Goal: Task Accomplishment & Management: Manage account settings

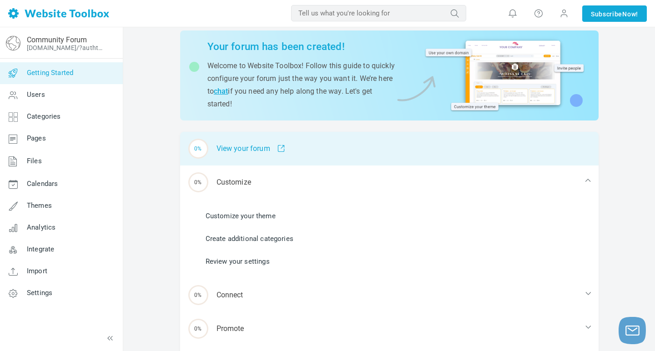
scroll to position [44, 0]
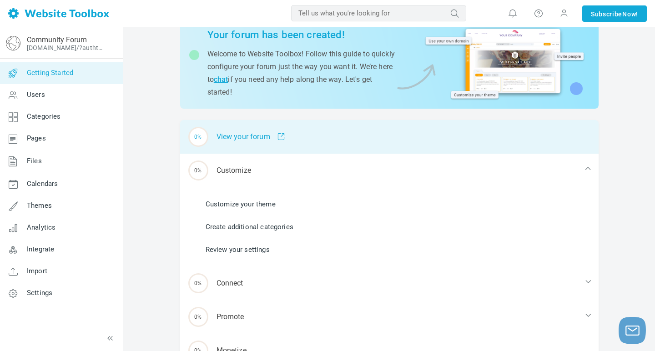
click at [237, 135] on div "0% View your forum" at bounding box center [389, 137] width 418 height 34
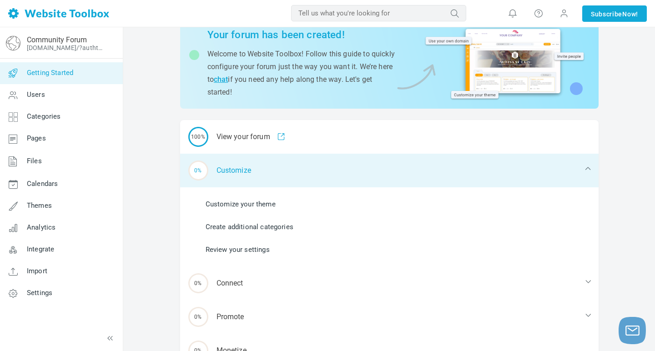
click at [226, 174] on div "0% Customize" at bounding box center [389, 171] width 418 height 34
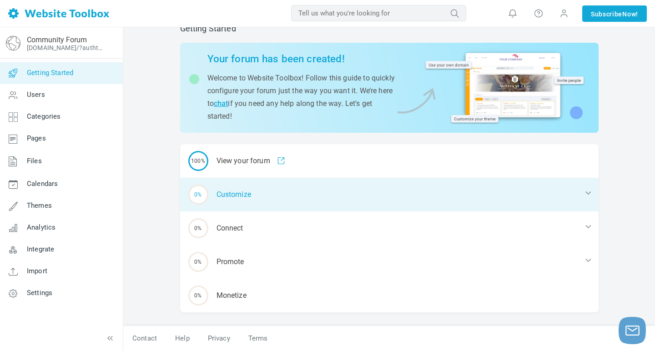
scroll to position [19, 0]
click at [239, 190] on div "0% Customize" at bounding box center [389, 195] width 418 height 34
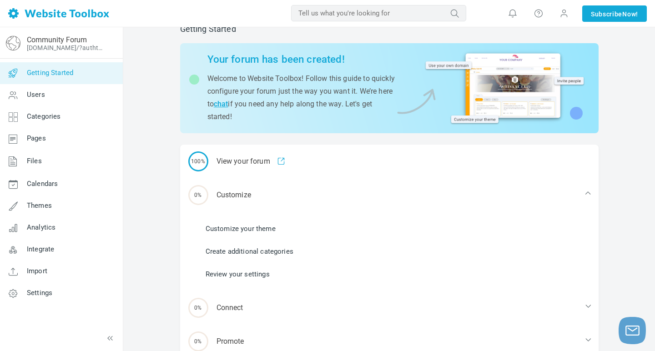
click at [245, 230] on link "Customize your theme" at bounding box center [240, 229] width 70 height 10
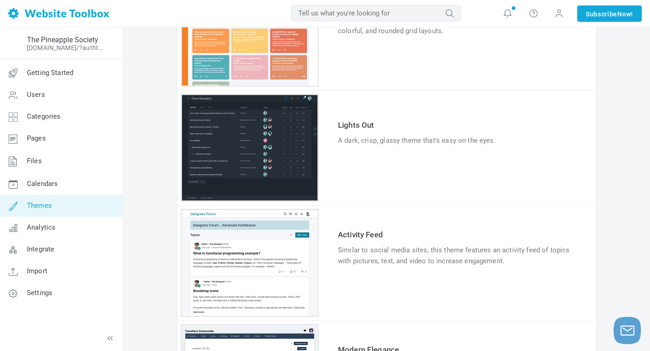
scroll to position [172, 0]
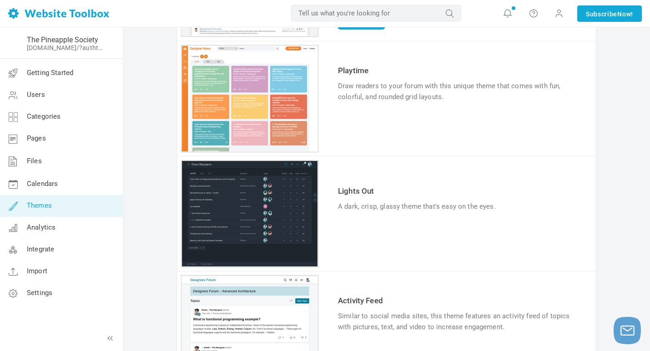
click at [377, 233] on link "Try & Customize" at bounding box center [371, 234] width 67 height 15
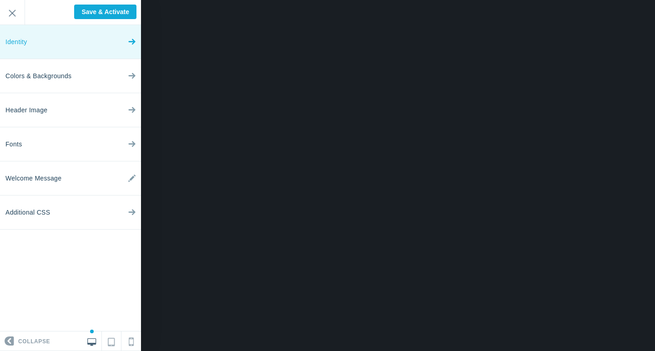
click at [60, 40] on link "Identity" at bounding box center [70, 42] width 141 height 34
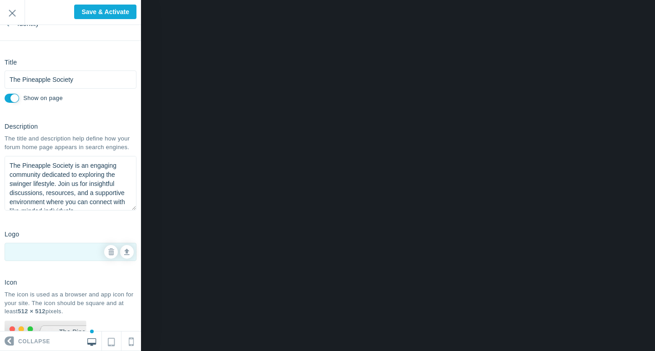
scroll to position [59, 0]
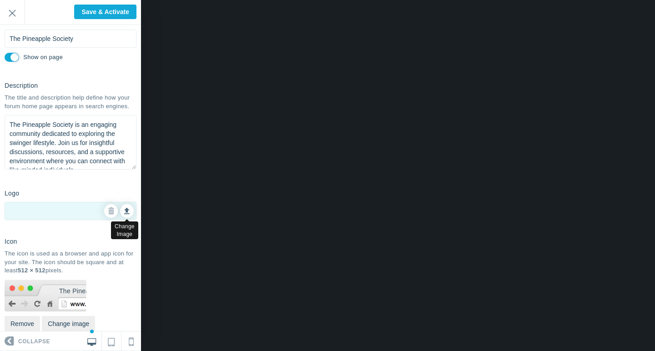
click at [130, 215] on link at bounding box center [127, 211] width 14 height 14
type input "C:\fakepath\The PS.png"
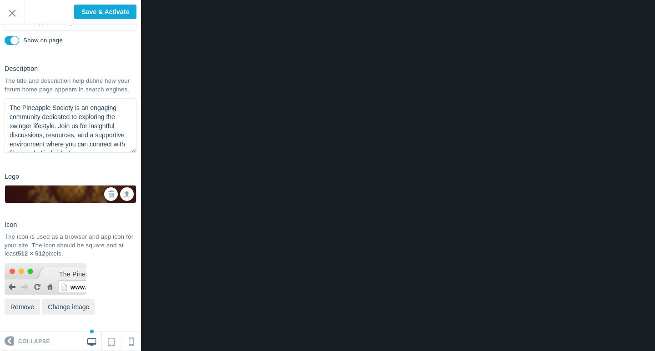
scroll to position [75, 0]
click at [100, 15] on input "Save & Activate" at bounding box center [105, 12] width 62 height 15
type input "Saving..."
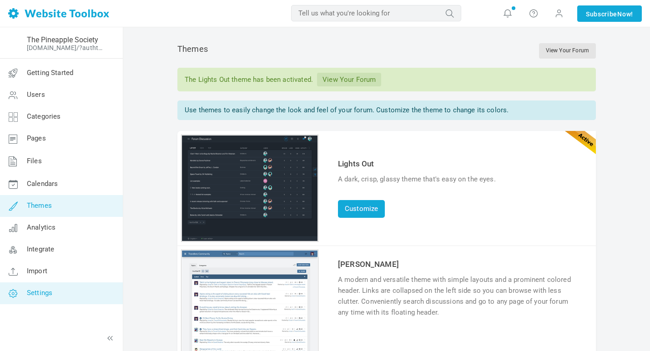
click at [47, 295] on span "Settings" at bounding box center [39, 293] width 25 height 8
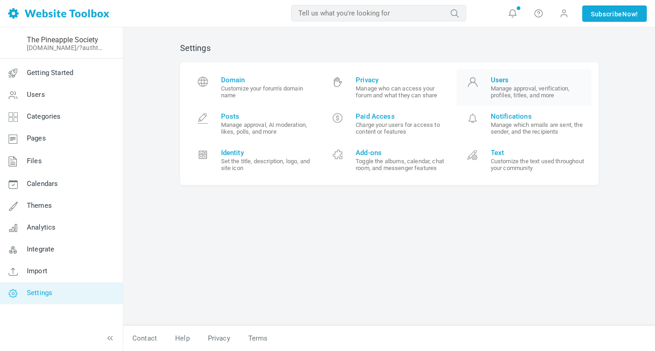
click at [495, 92] on small "Manage approval, verification, profiles, titles, and more" at bounding box center [537, 92] width 94 height 14
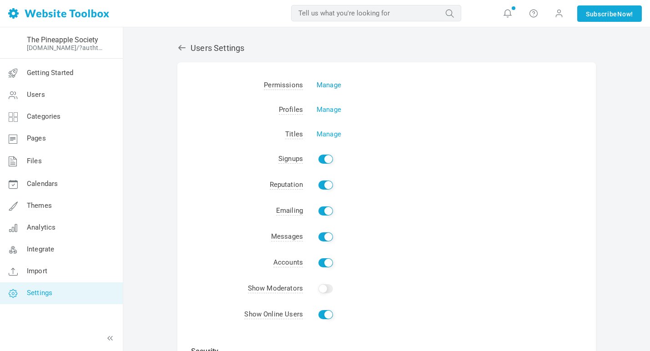
click at [330, 85] on link "Manage" at bounding box center [328, 85] width 25 height 8
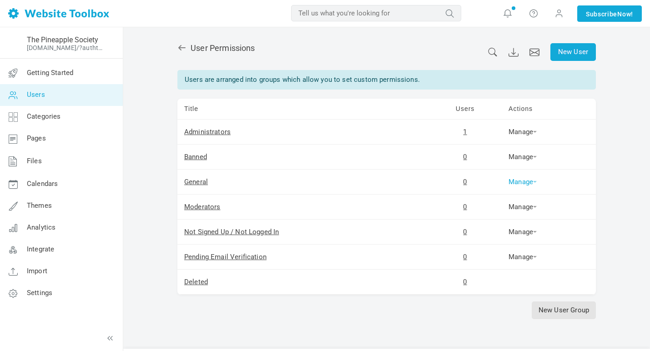
click at [524, 182] on link "Manage" at bounding box center [522, 182] width 28 height 8
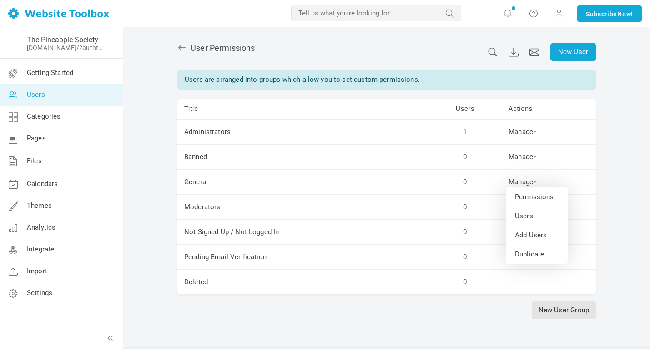
click at [622, 192] on div "New User User Permissions Users are arranged into groups which allow you to set…" at bounding box center [386, 200] width 526 height 347
click at [181, 50] on icon at bounding box center [181, 47] width 7 height 5
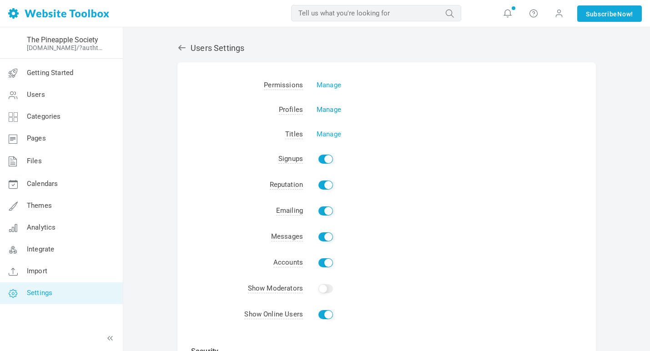
click at [332, 111] on link "Manage" at bounding box center [328, 109] width 25 height 8
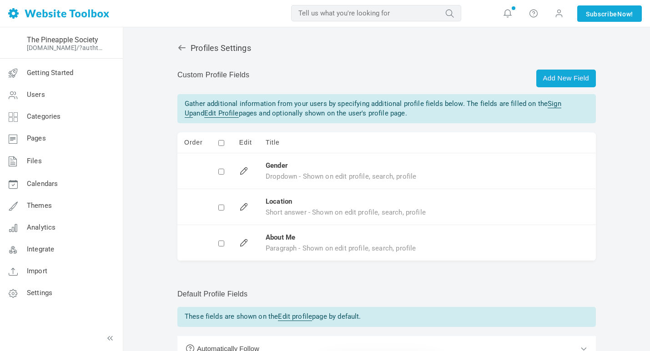
click at [179, 50] on icon at bounding box center [181, 47] width 9 height 9
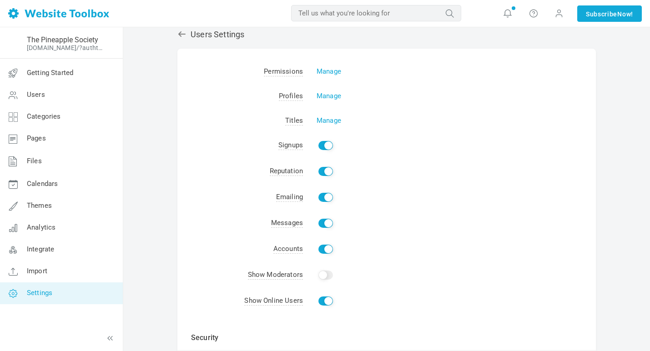
scroll to position [20, 0]
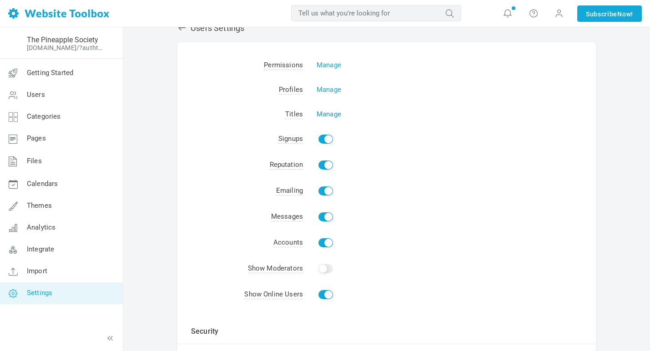
click at [334, 115] on link "Manage" at bounding box center [328, 114] width 25 height 8
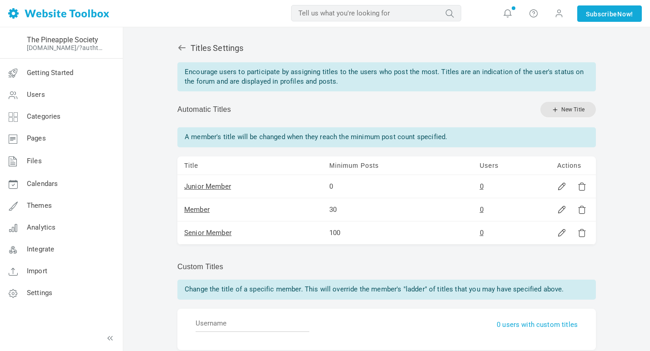
click at [181, 47] on icon at bounding box center [181, 47] width 7 height 5
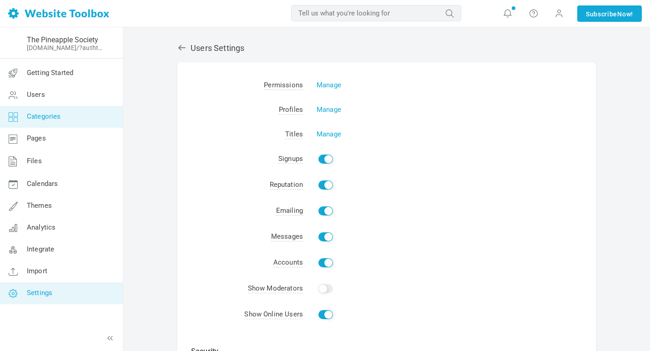
click at [52, 118] on span "Categories" at bounding box center [44, 116] width 34 height 8
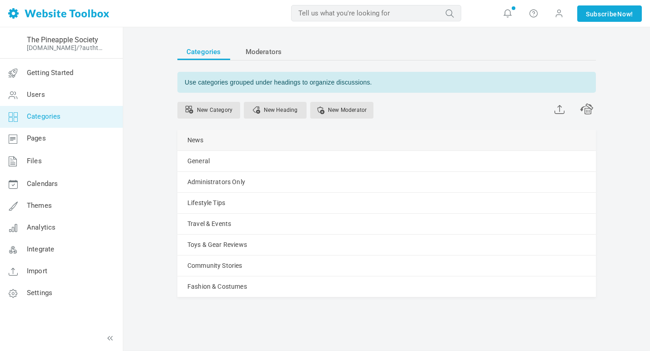
click at [0, 0] on link "Manage" at bounding box center [0, 0] width 0 height 0
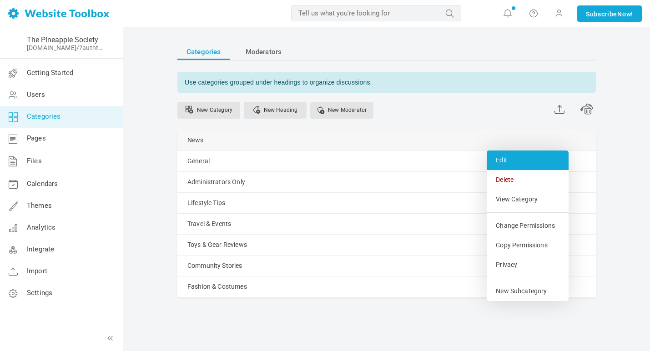
click at [500, 160] on link "Edit" at bounding box center [527, 160] width 82 height 20
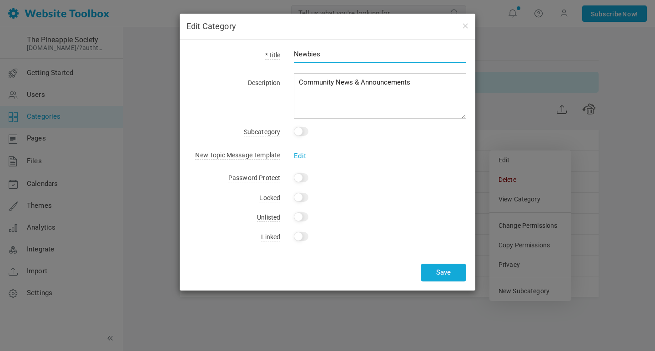
type input "Newbies"
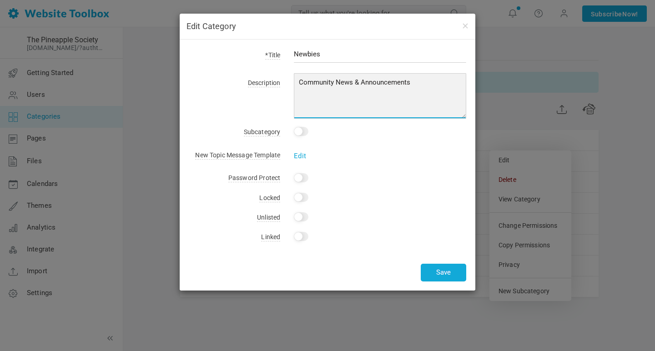
click at [429, 85] on textarea "Community News & Announcements" at bounding box center [380, 95] width 172 height 45
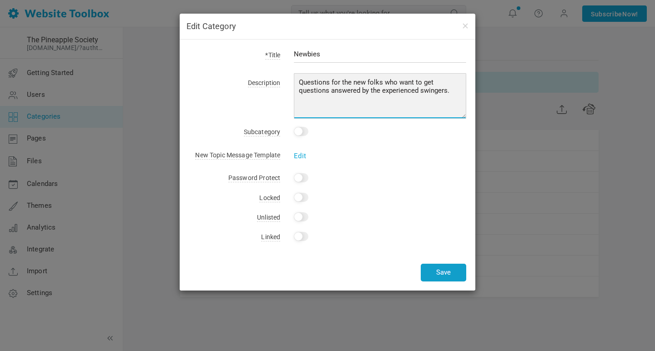
type textarea "Questions for the new folks who want to get questions answered by the experienc…"
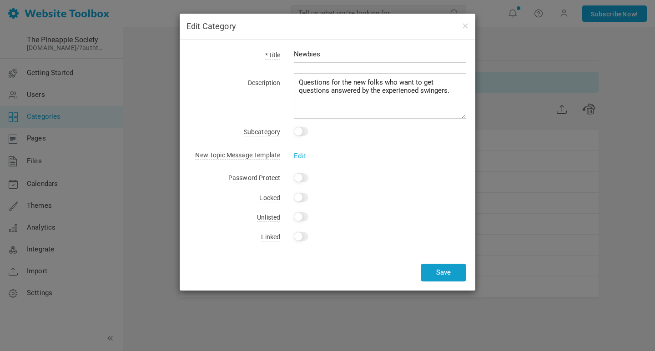
click at [447, 270] on button "Save" at bounding box center [442, 273] width 45 height 18
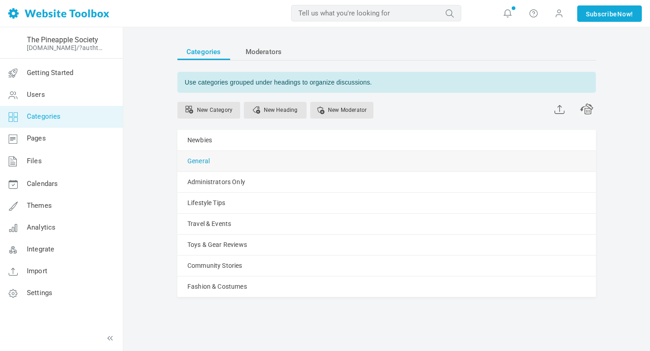
click at [199, 160] on link "General" at bounding box center [198, 160] width 22 height 11
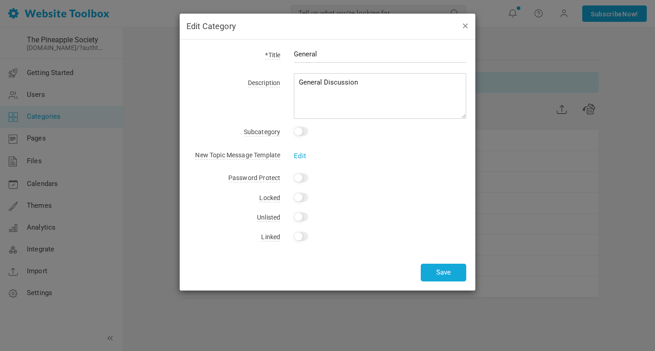
click at [465, 27] on button "button" at bounding box center [464, 25] width 7 height 10
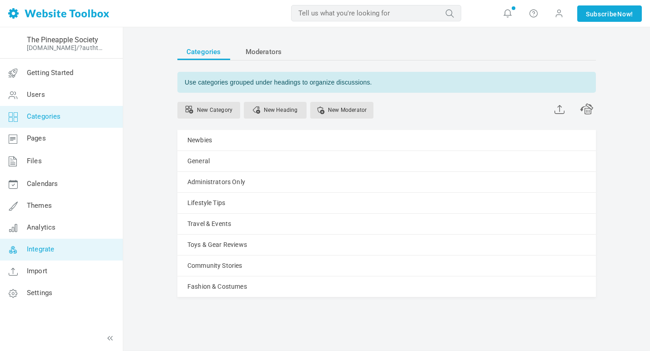
click at [55, 248] on link "Integrate" at bounding box center [61, 250] width 123 height 22
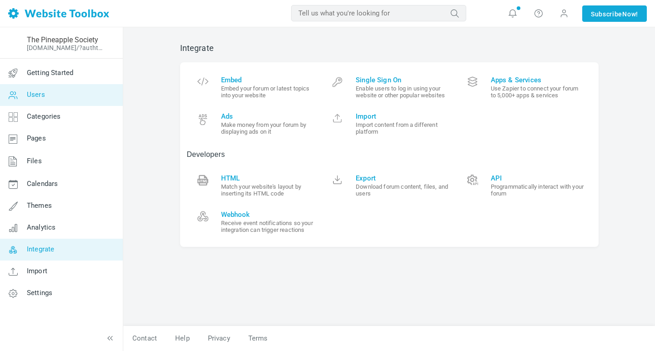
click at [39, 100] on link "Users" at bounding box center [61, 95] width 123 height 22
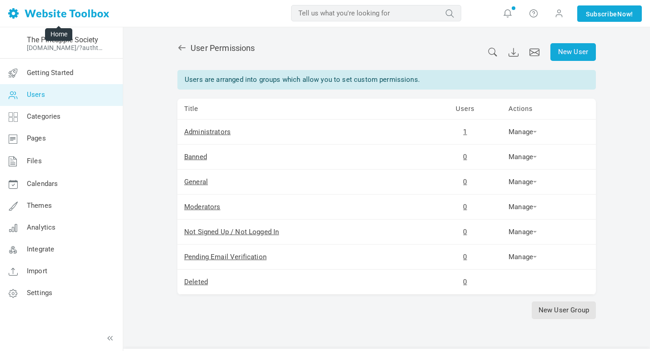
click at [65, 15] on img at bounding box center [58, 13] width 101 height 10
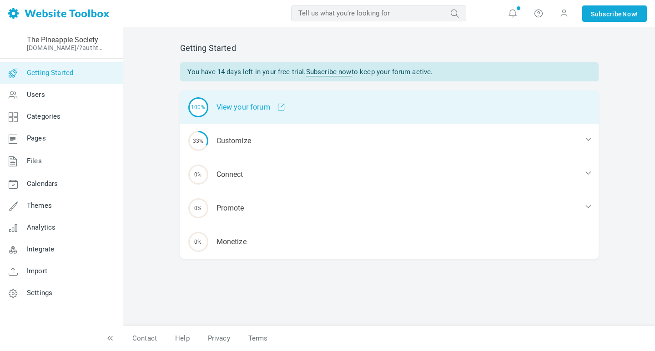
click at [253, 108] on div "100% View your forum" at bounding box center [389, 107] width 418 height 34
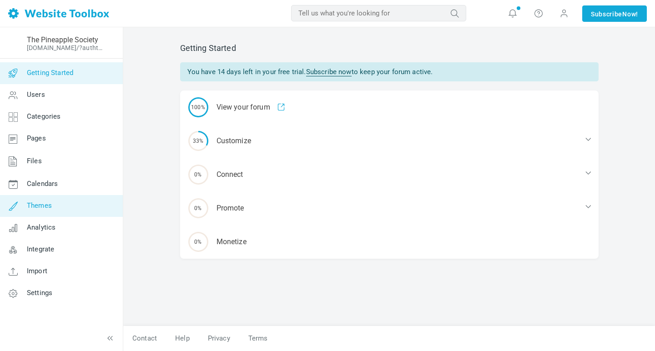
click at [43, 212] on link "Themes" at bounding box center [61, 206] width 123 height 22
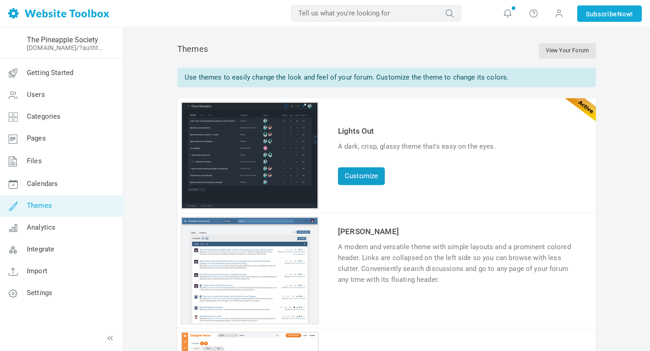
click at [373, 177] on link "Customize" at bounding box center [361, 176] width 47 height 18
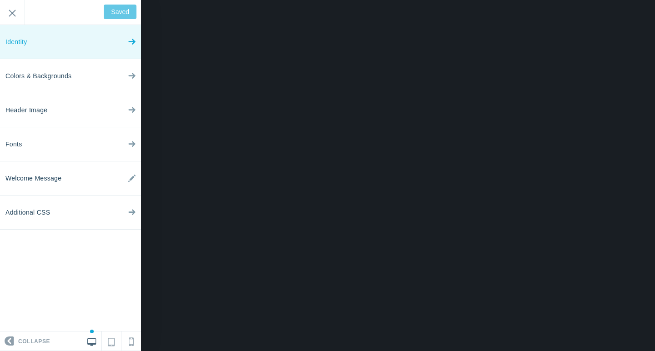
click at [104, 44] on link "Identity" at bounding box center [70, 42] width 141 height 34
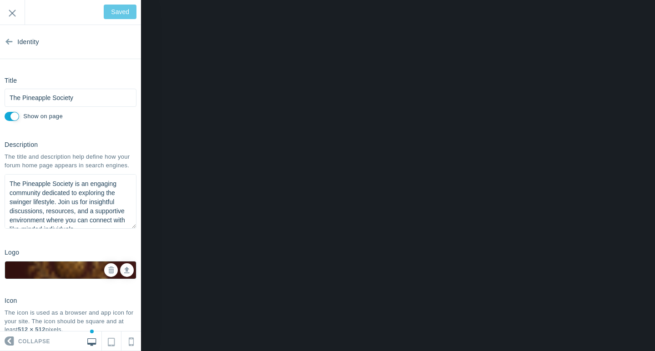
click at [104, 44] on link "Identity" at bounding box center [70, 42] width 141 height 34
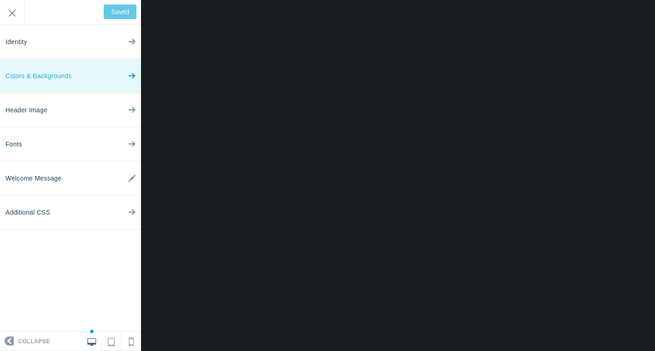
click at [95, 67] on link "Colors & Backgrounds" at bounding box center [70, 76] width 141 height 34
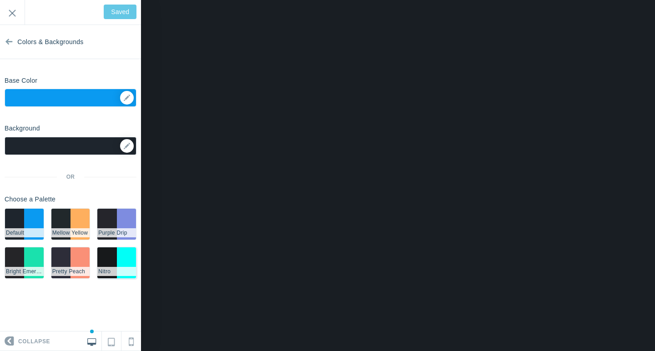
click at [117, 252] on li "#01fff7" at bounding box center [126, 262] width 19 height 31
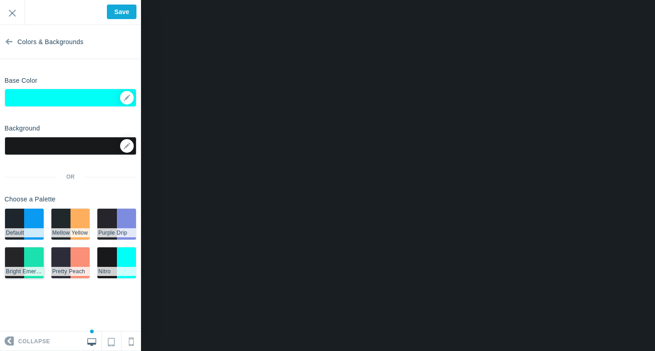
click at [37, 259] on li "#1ae1ad" at bounding box center [33, 262] width 19 height 31
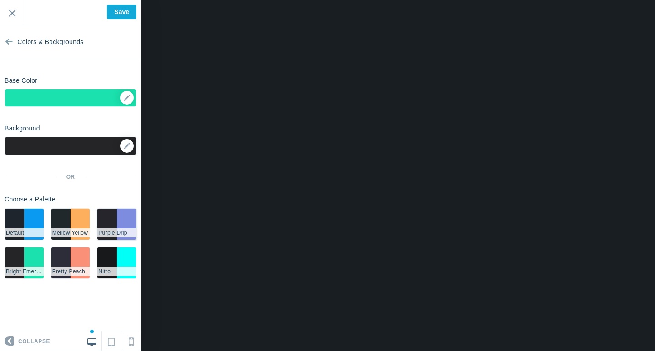
click at [127, 218] on li "#7e8ce0" at bounding box center [126, 224] width 19 height 31
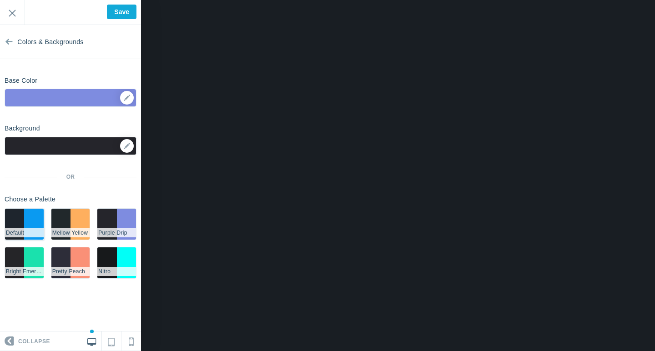
click at [37, 219] on li "#0a9af1" at bounding box center [33, 224] width 19 height 31
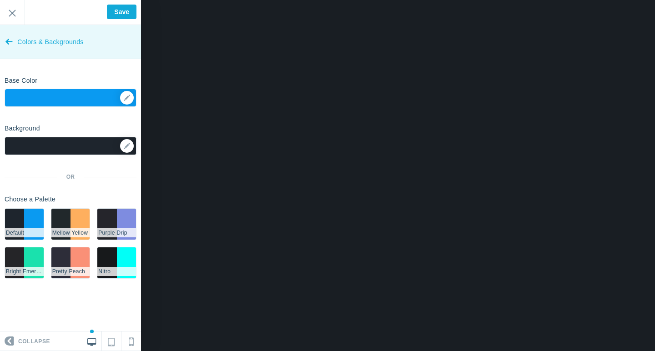
click at [8, 40] on icon at bounding box center [8, 40] width 7 height 34
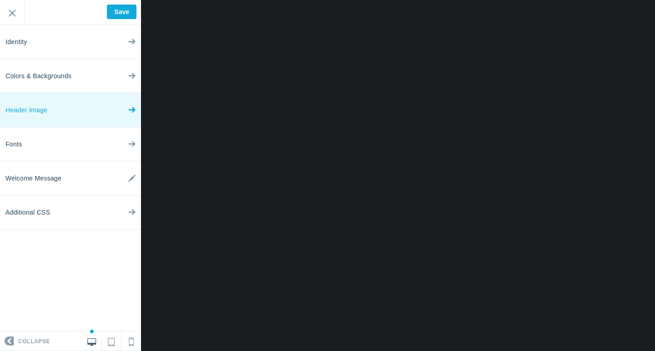
click at [61, 106] on link "Header Image" at bounding box center [70, 110] width 141 height 34
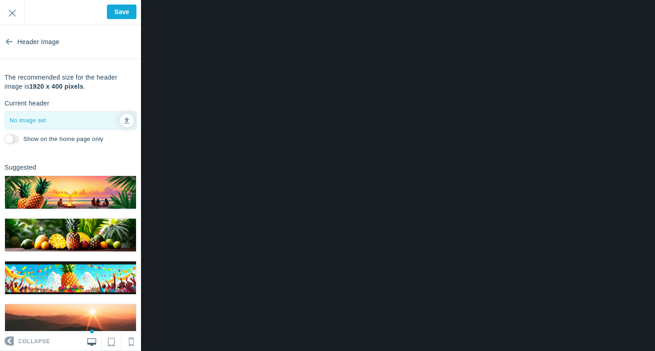
click at [99, 192] on img at bounding box center [70, 192] width 131 height 33
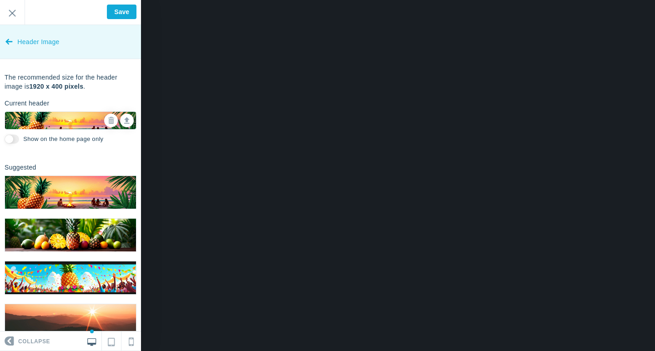
click at [10, 42] on icon at bounding box center [8, 40] width 7 height 34
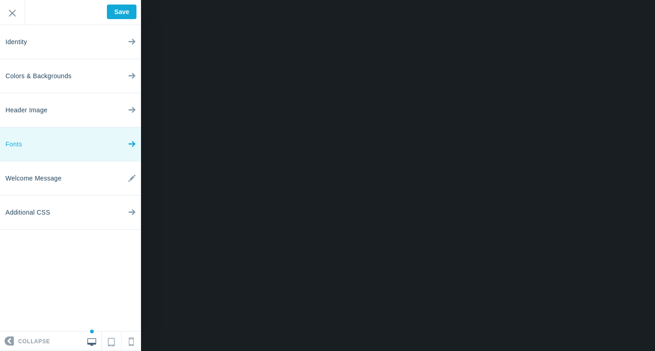
click at [65, 146] on link "Fonts" at bounding box center [70, 144] width 141 height 34
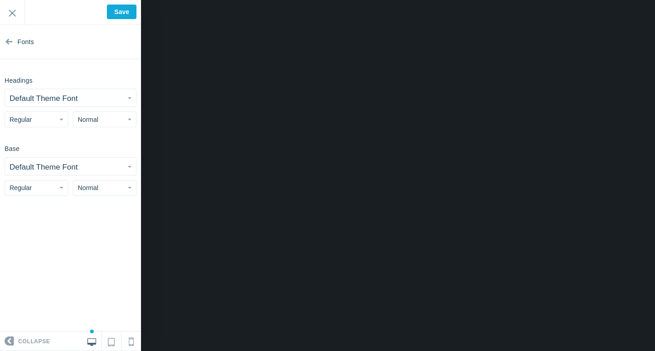
click at [125, 96] on button "Default Theme Font" at bounding box center [70, 97] width 131 height 17
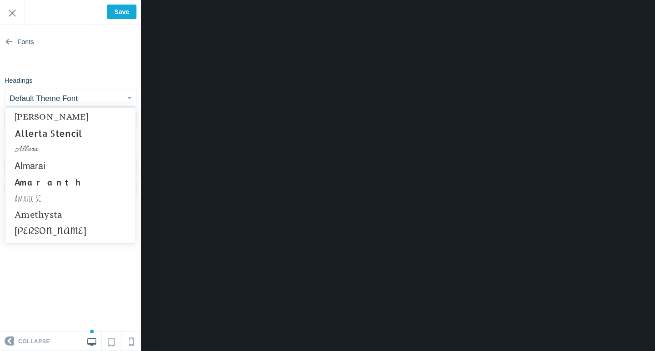
scroll to position [340, 0]
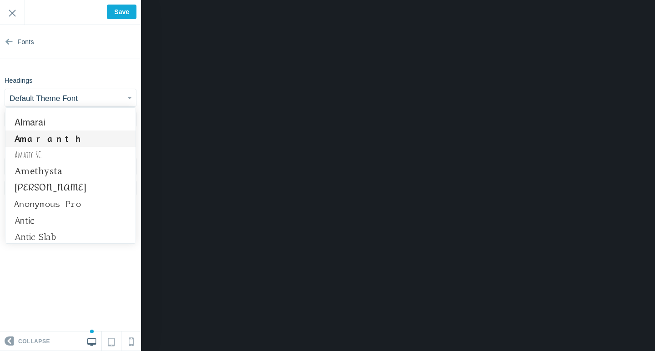
click at [78, 140] on link "Amaranth" at bounding box center [70, 138] width 130 height 16
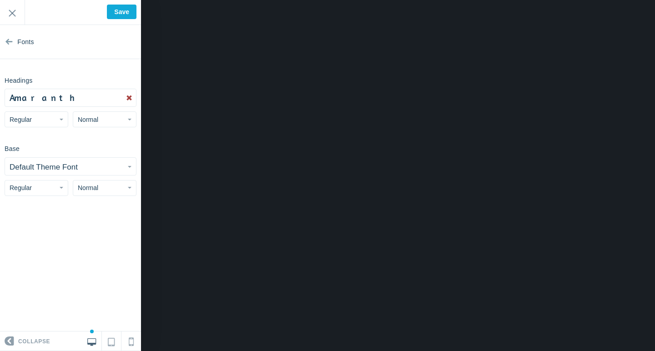
click at [125, 166] on button "Default Theme Font" at bounding box center [70, 166] width 131 height 17
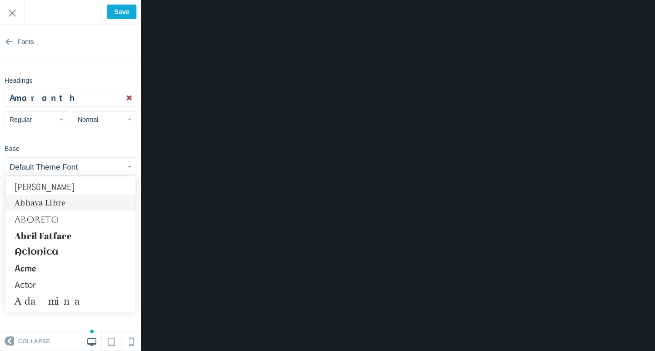
click at [87, 200] on link "Abhaya Libre" at bounding box center [70, 203] width 130 height 16
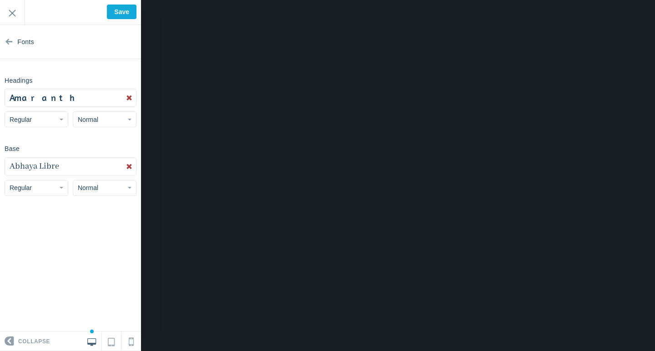
click at [102, 96] on button "Amaranth" at bounding box center [70, 97] width 131 height 17
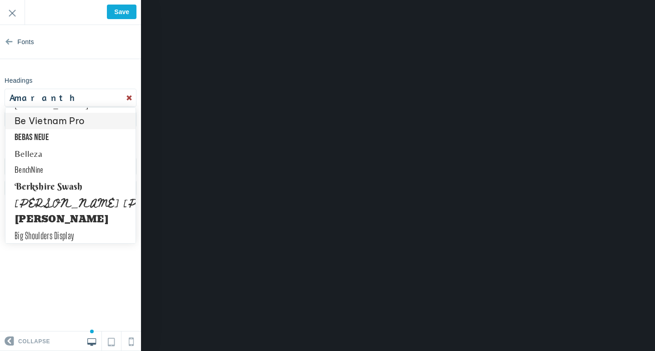
scroll to position [982, 0]
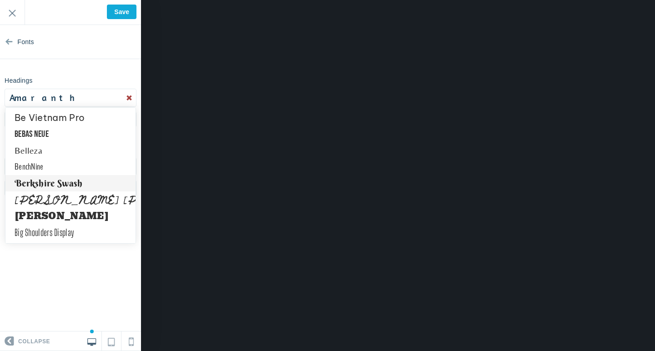
click at [87, 181] on link "Berkshire Swash" at bounding box center [70, 183] width 130 height 16
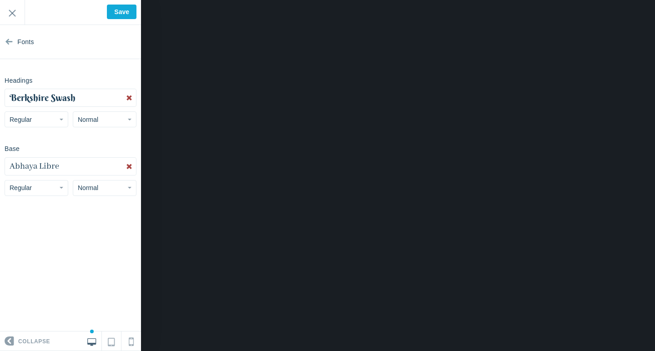
click at [100, 167] on button "Abhaya Libre" at bounding box center [70, 166] width 131 height 17
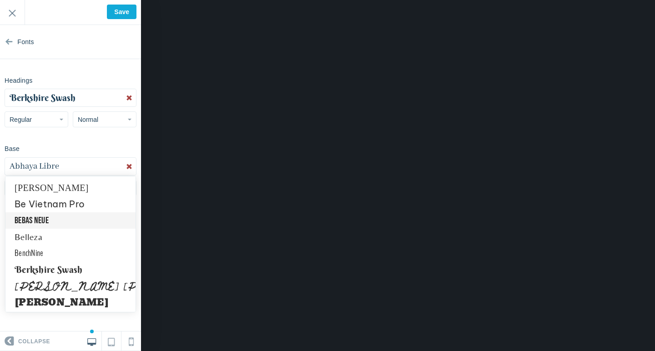
scroll to position [981, 0]
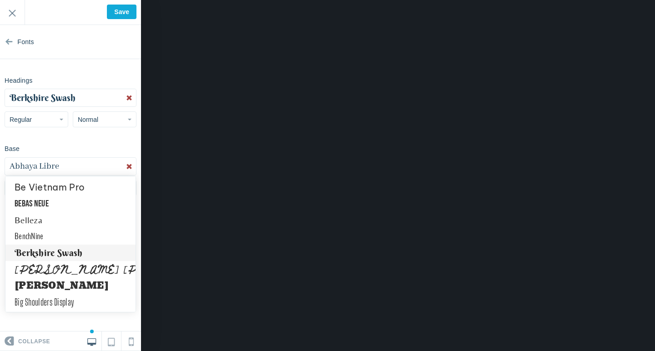
click at [89, 255] on link "Berkshire Swash" at bounding box center [70, 253] width 130 height 16
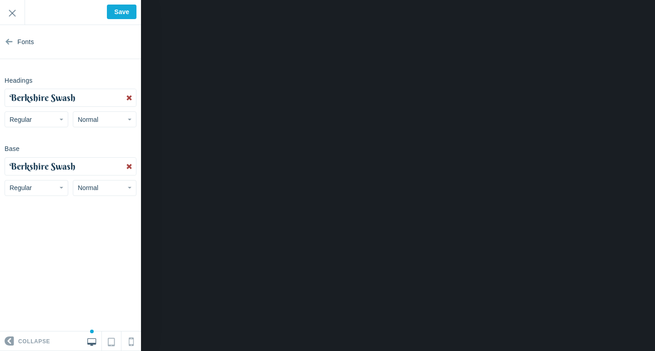
click at [108, 165] on button "Berkshire Swash" at bounding box center [70, 166] width 131 height 17
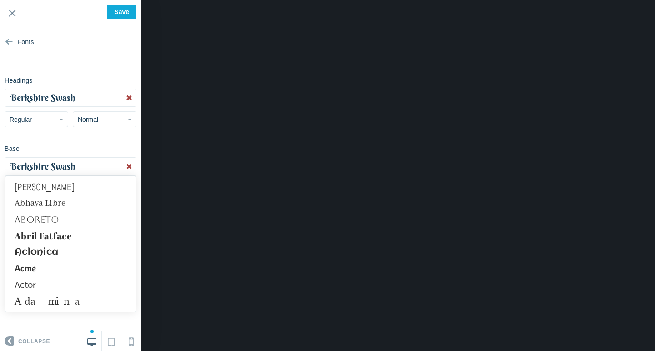
scroll to position [0, 0]
click at [45, 289] on link "Actor" at bounding box center [70, 285] width 130 height 16
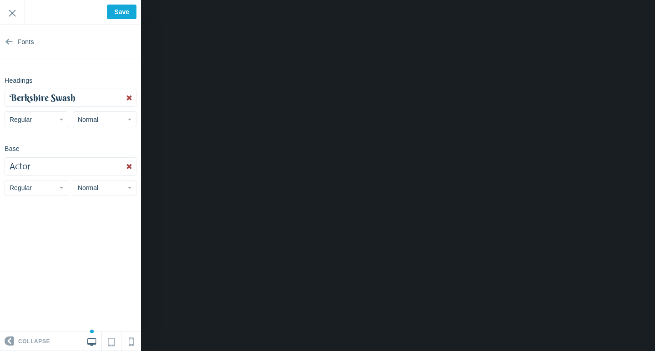
click at [62, 119] on span "button" at bounding box center [62, 120] width 4 height 2
click at [43, 170] on link "Bold" at bounding box center [36, 172] width 63 height 16
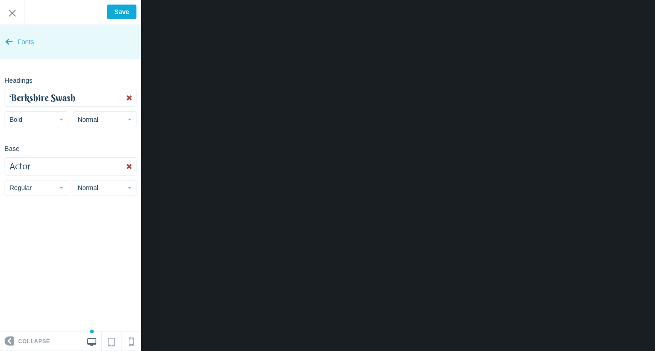
click at [8, 43] on icon at bounding box center [8, 40] width 7 height 34
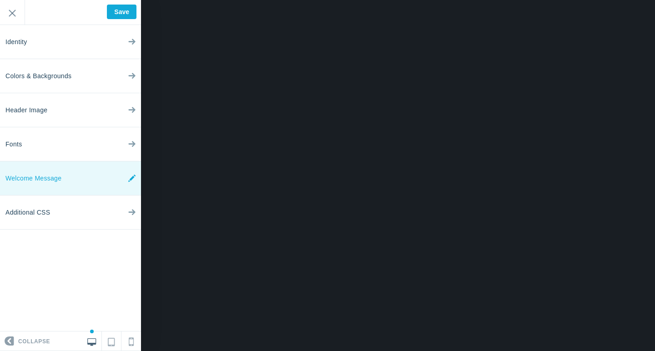
click at [50, 181] on span "Welcome Message" at bounding box center [33, 178] width 56 height 34
type input "Saved"
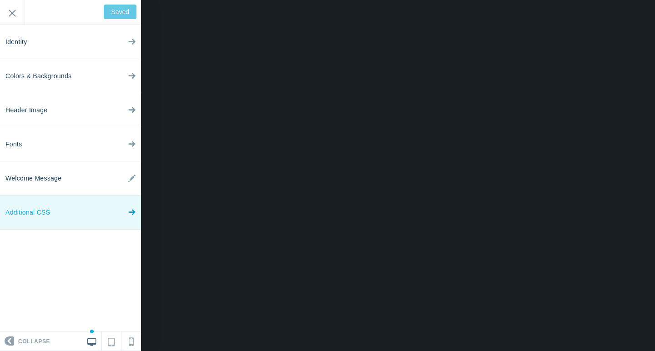
click at [82, 212] on link "Additional CSS" at bounding box center [70, 212] width 141 height 34
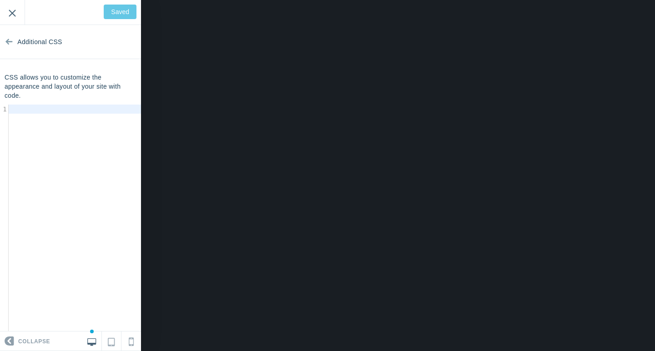
click at [12, 11] on input "Exit" at bounding box center [12, 12] width 25 height 25
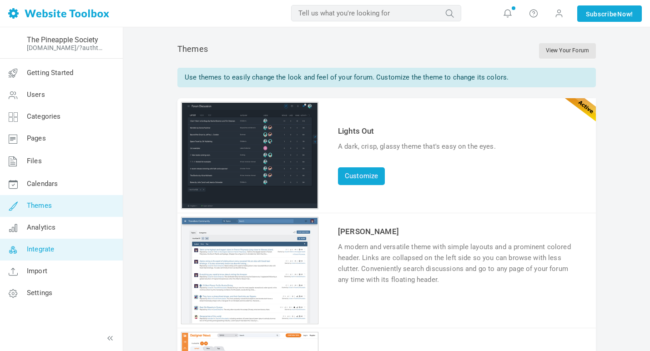
click at [73, 247] on link "Integrate" at bounding box center [61, 250] width 123 height 22
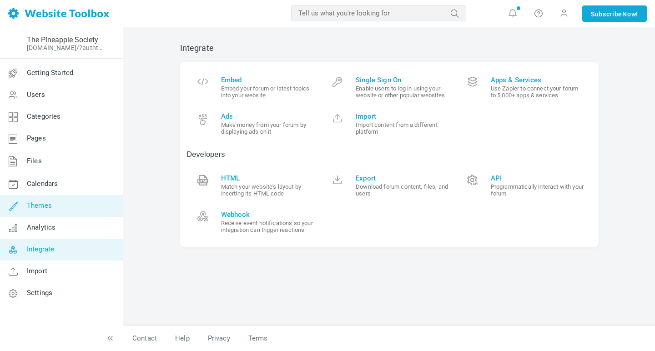
click at [55, 202] on link "Themes" at bounding box center [61, 206] width 123 height 22
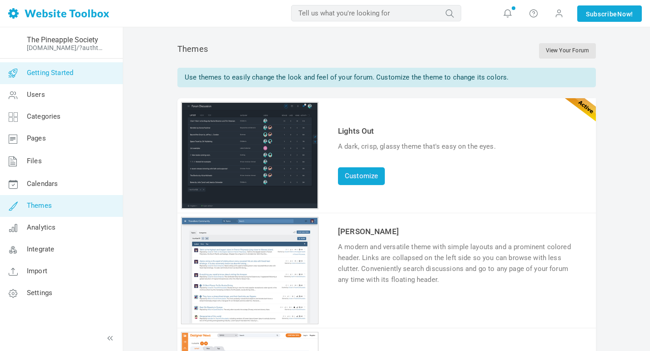
click at [48, 76] on span "Getting Started" at bounding box center [50, 73] width 46 height 8
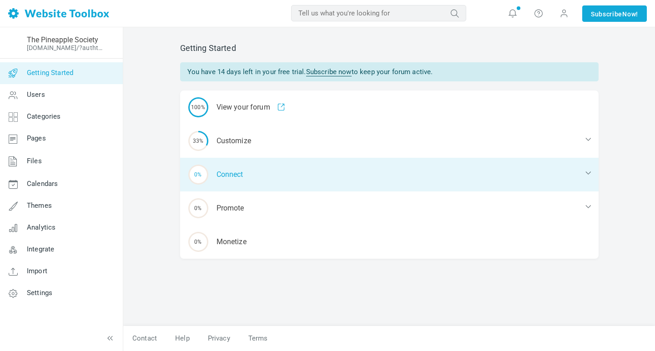
click at [230, 166] on div "0% Connect" at bounding box center [389, 175] width 418 height 34
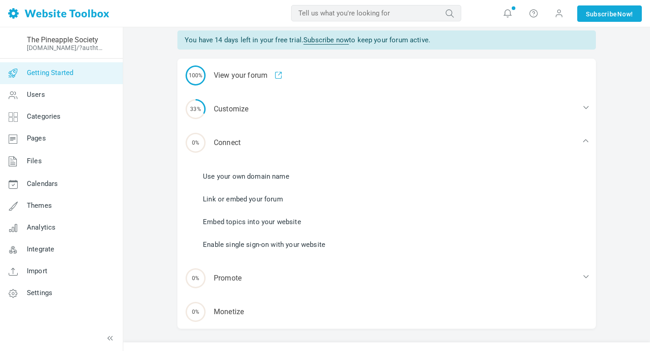
scroll to position [35, 0]
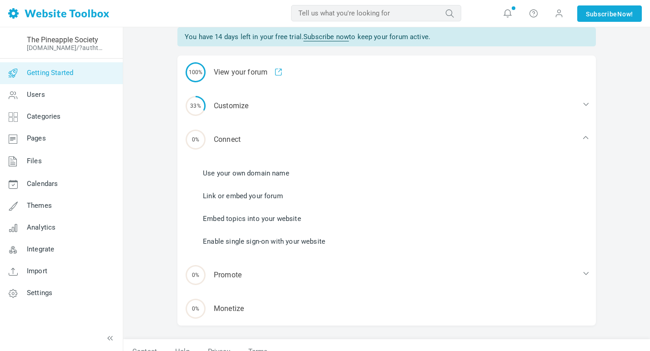
click at [282, 197] on link "Link or embed your forum" at bounding box center [243, 196] width 80 height 10
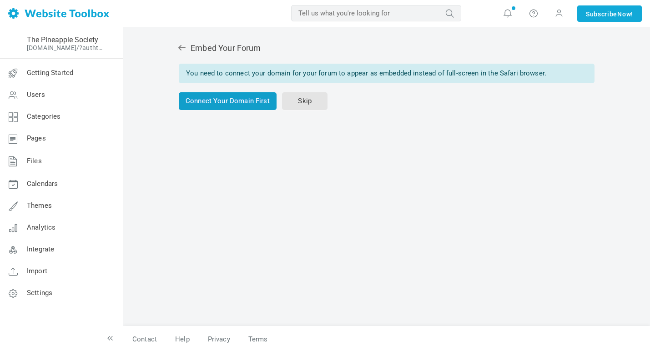
click at [249, 102] on link "Connect Your Domain First" at bounding box center [228, 101] width 98 height 18
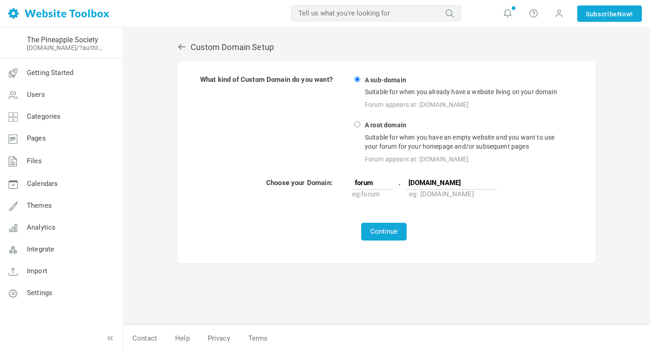
scroll to position [1, 0]
click at [375, 232] on button "Continue" at bounding box center [383, 232] width 45 height 18
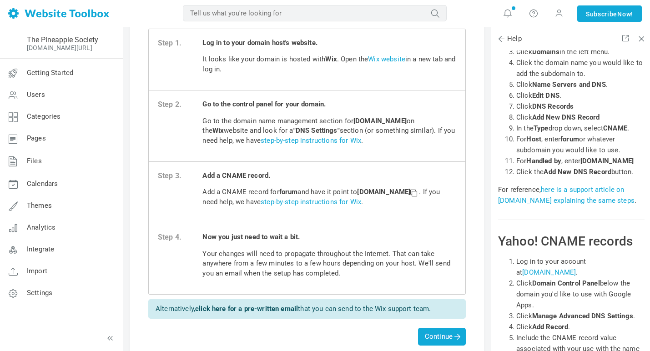
scroll to position [82, 0]
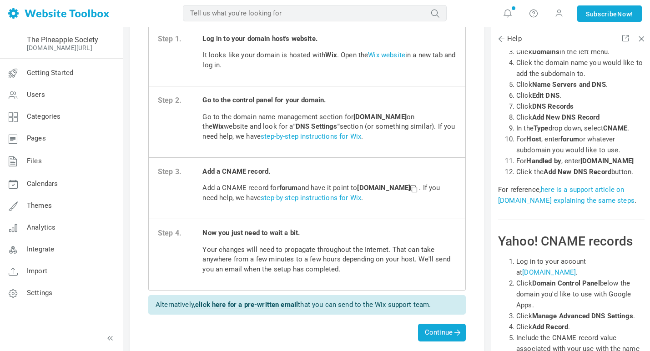
drag, startPoint x: 362, startPoint y: 186, endPoint x: 449, endPoint y: 186, distance: 87.3
click at [419, 186] on strong "custom.websitetoolbox.com" at bounding box center [388, 188] width 62 height 8
copy p "custom.websitetoolbox.com"
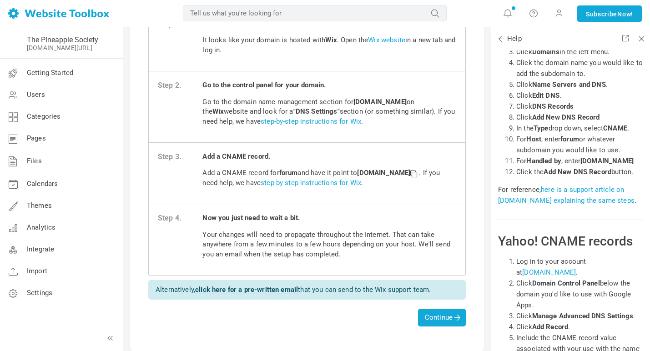
scroll to position [100, 0]
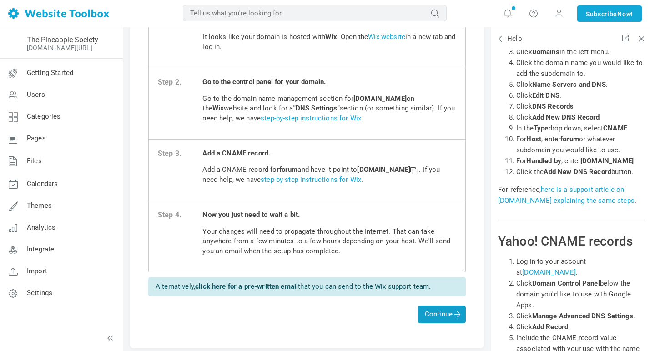
click at [445, 313] on span "Continue" at bounding box center [442, 314] width 34 height 8
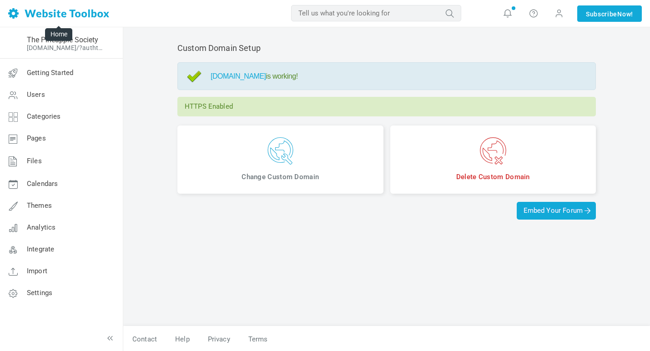
click at [74, 14] on img at bounding box center [58, 13] width 101 height 10
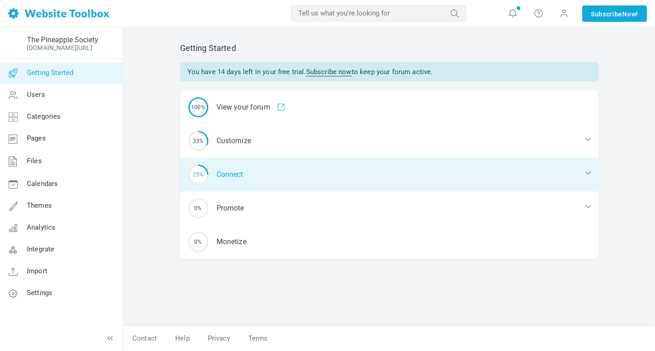
click at [240, 172] on div "25% Connect" at bounding box center [389, 175] width 418 height 34
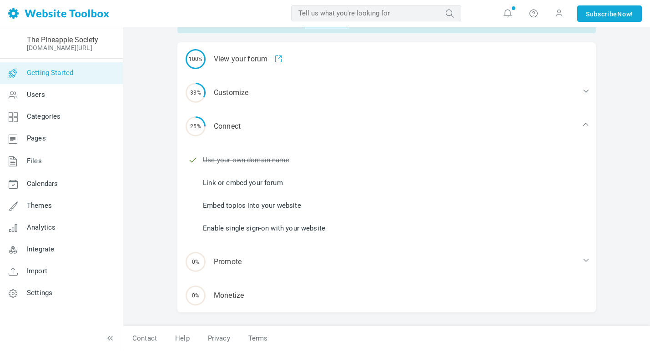
scroll to position [48, 0]
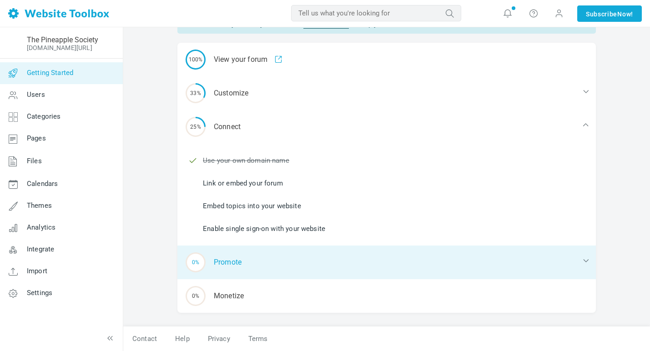
click at [235, 257] on div "0% Promote" at bounding box center [386, 262] width 418 height 34
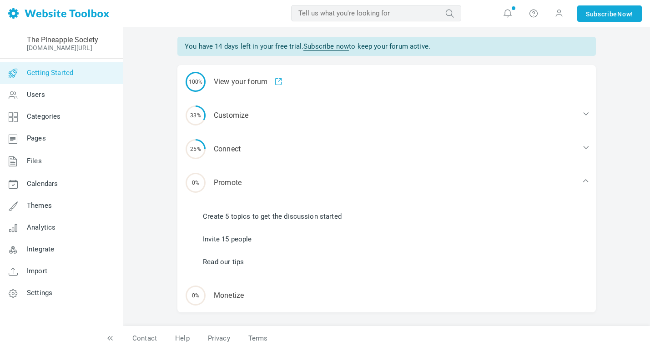
scroll to position [25, 0]
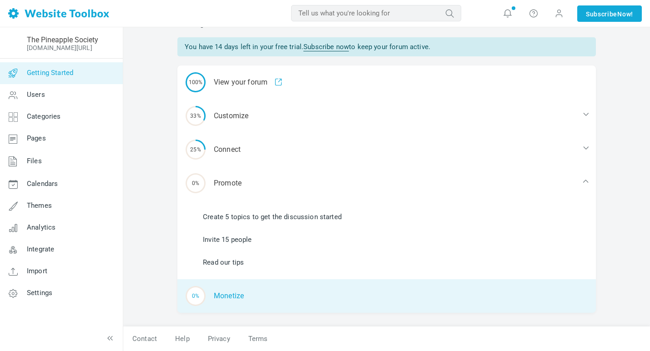
click at [224, 293] on div "0% [GEOGRAPHIC_DATA]" at bounding box center [386, 296] width 418 height 34
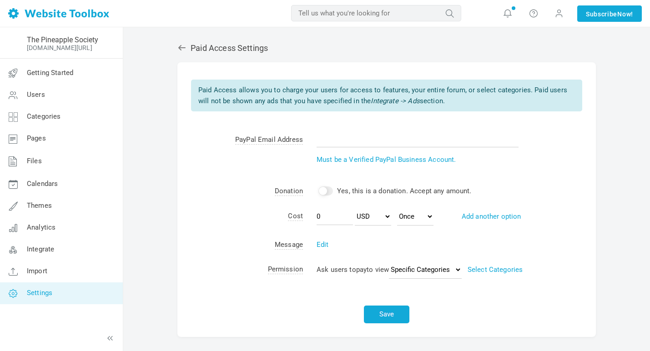
scroll to position [15, 0]
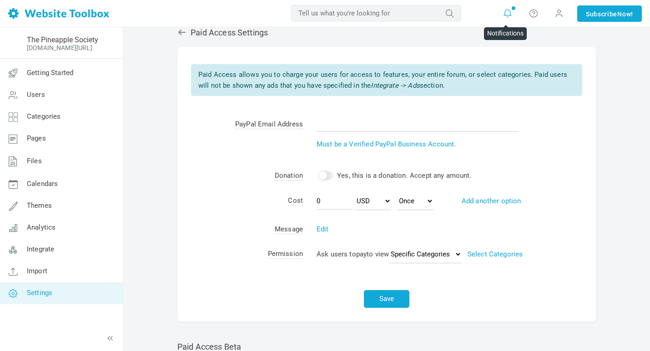
click at [509, 13] on icon at bounding box center [507, 13] width 9 height 10
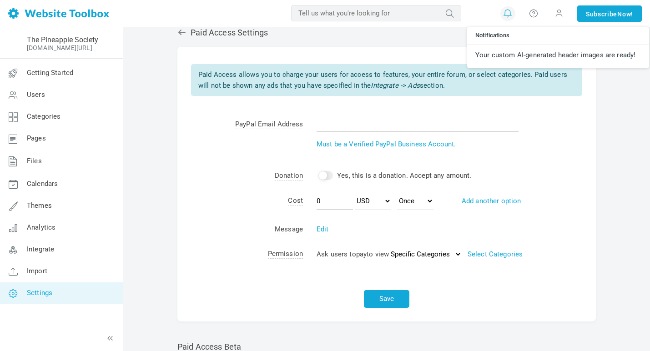
click at [603, 84] on div "Paid Access Settings Albums Enable Calendar Enable Chat Room Enable Settings Me…" at bounding box center [386, 278] width 526 height 533
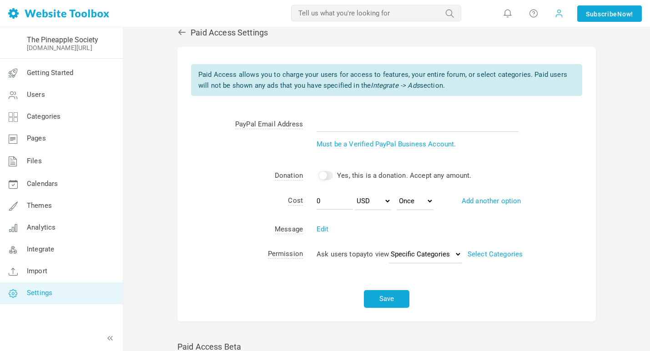
click at [557, 12] on span at bounding box center [558, 13] width 9 height 10
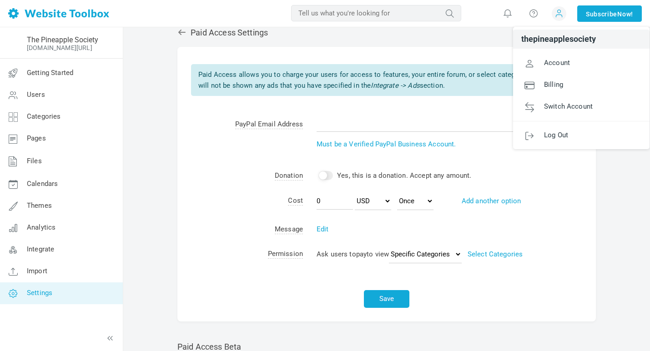
click at [156, 115] on div "Paid Access Settings Albums Enable Calendar Enable Chat Room Enable Settings Me…" at bounding box center [386, 278] width 526 height 533
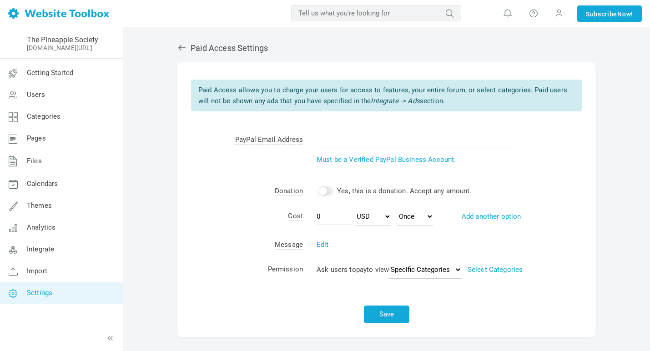
scroll to position [0, 0]
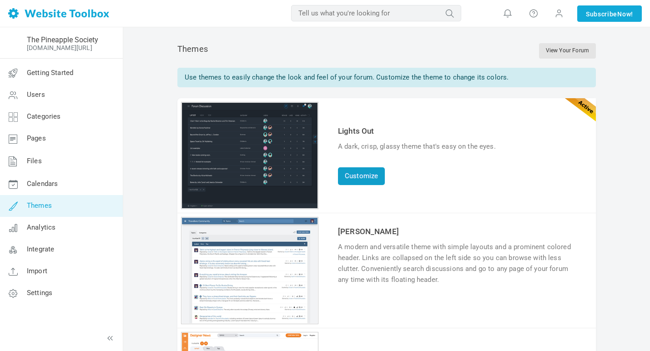
click at [360, 178] on link "Customize" at bounding box center [361, 176] width 47 height 18
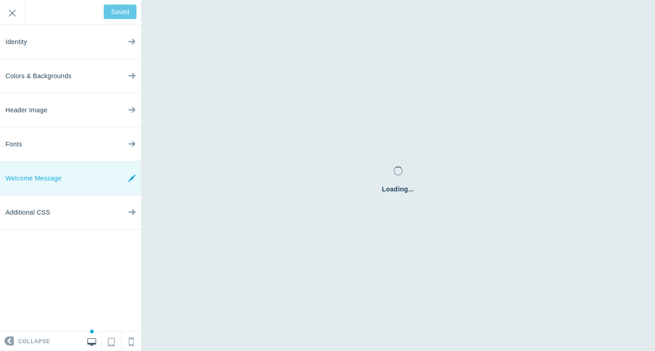
click at [80, 178] on link "Welcome Message" at bounding box center [70, 178] width 141 height 34
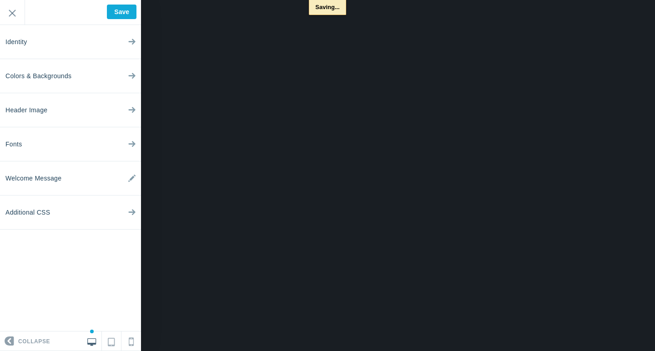
type input "Saved"
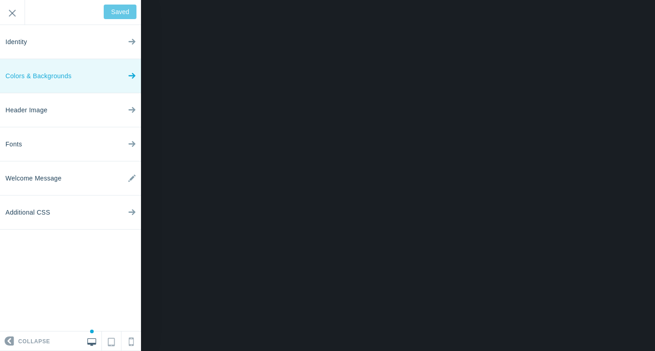
click at [73, 76] on link "Colors & Backgrounds" at bounding box center [70, 76] width 141 height 34
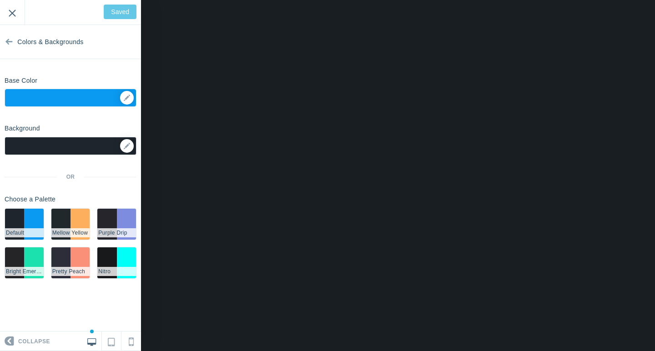
click at [10, 12] on input "Exit" at bounding box center [12, 12] width 25 height 25
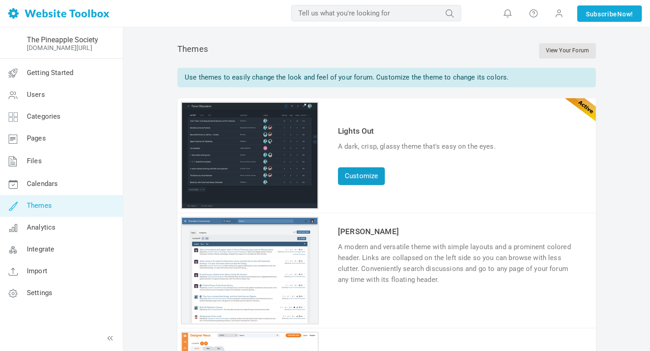
click at [353, 179] on link "Customize" at bounding box center [361, 176] width 47 height 18
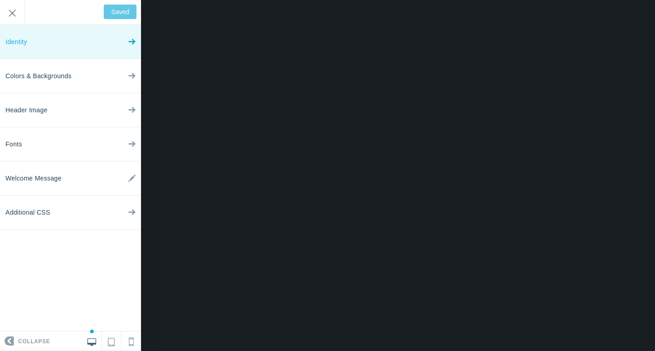
click at [92, 46] on link "Identity" at bounding box center [70, 42] width 141 height 34
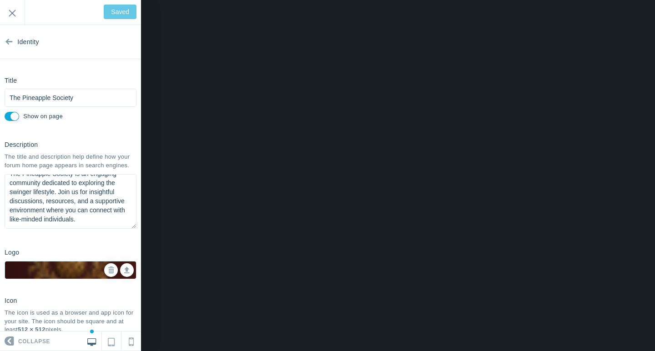
scroll to position [10, 0]
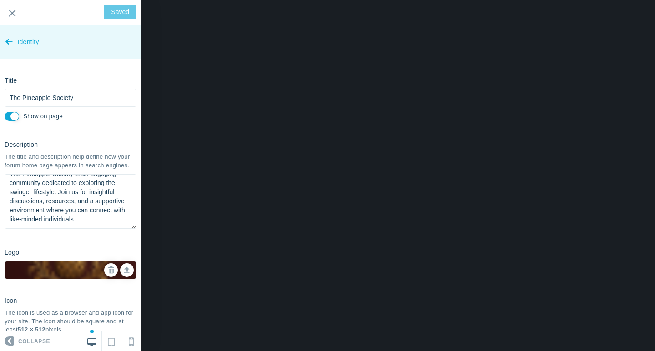
click at [11, 39] on icon at bounding box center [8, 40] width 7 height 34
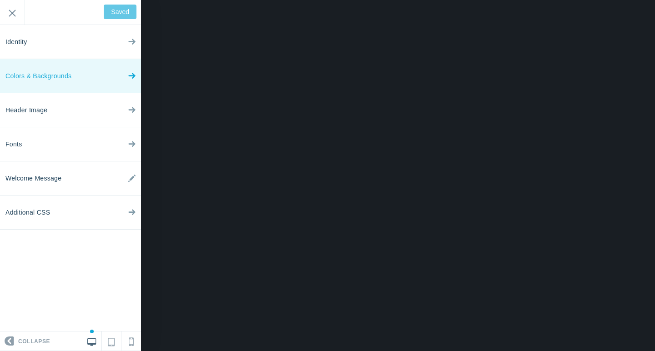
click at [45, 76] on span "Colors & Backgrounds" at bounding box center [38, 76] width 66 height 34
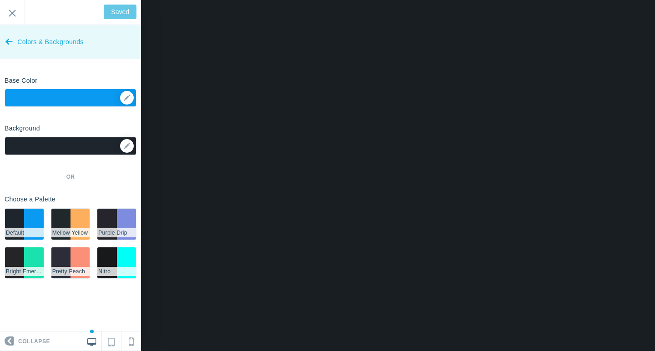
click at [12, 41] on icon at bounding box center [8, 40] width 7 height 34
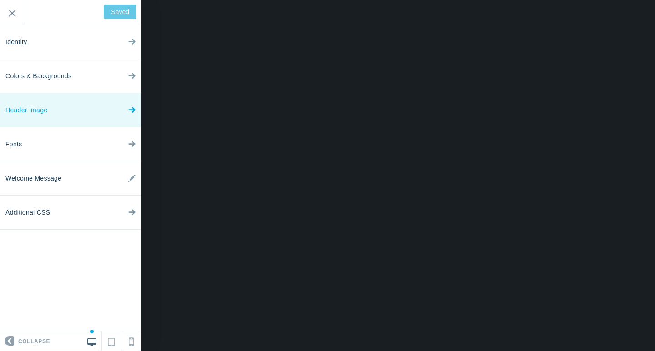
click at [61, 108] on link "Header Image" at bounding box center [70, 110] width 141 height 34
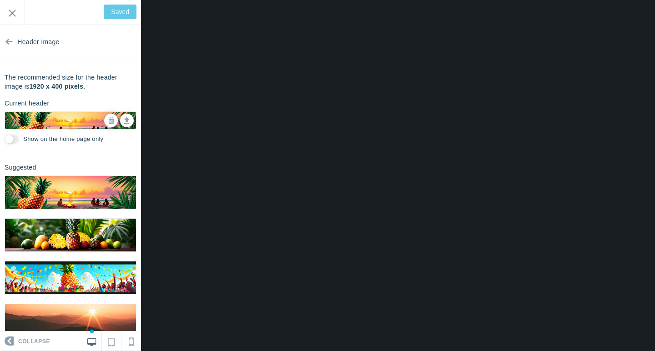
scroll to position [0, 0]
click at [127, 123] on link at bounding box center [127, 121] width 14 height 14
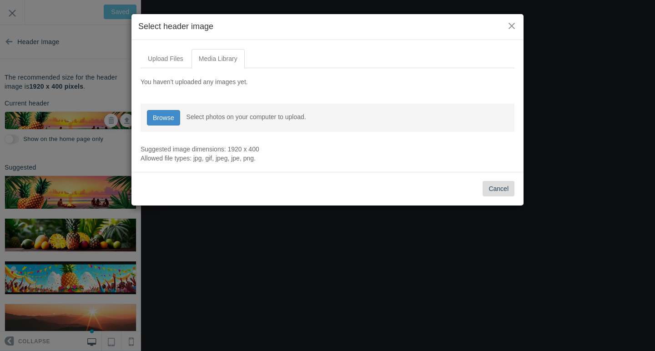
click at [500, 192] on button "Cancel" at bounding box center [498, 188] width 32 height 15
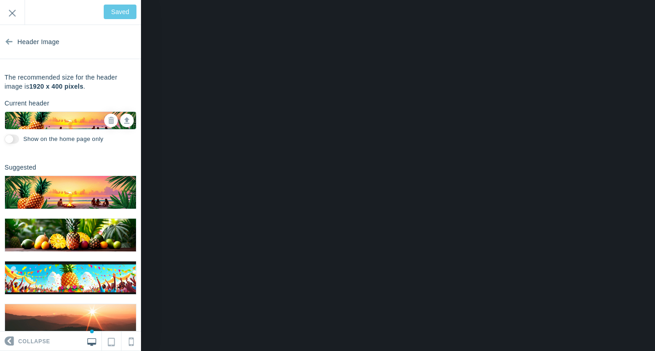
drag, startPoint x: 30, startPoint y: 87, endPoint x: 90, endPoint y: 85, distance: 59.1
click at [90, 85] on p "The recommended size for the header image is 1920 x 400 pixels ." at bounding box center [71, 82] width 132 height 18
copy p "1920 x 400 pixels ."
click at [127, 122] on icon at bounding box center [126, 119] width 5 height 6
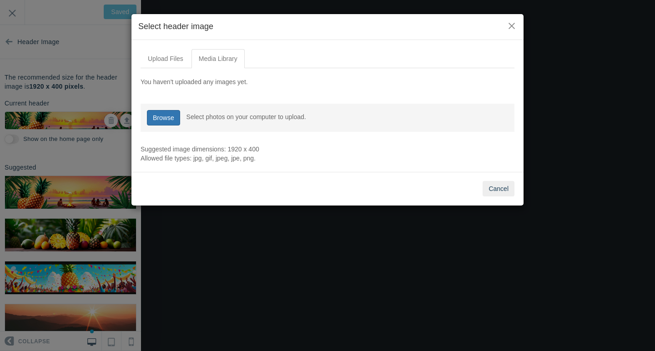
click at [169, 117] on link "Browse" at bounding box center [163, 117] width 33 height 15
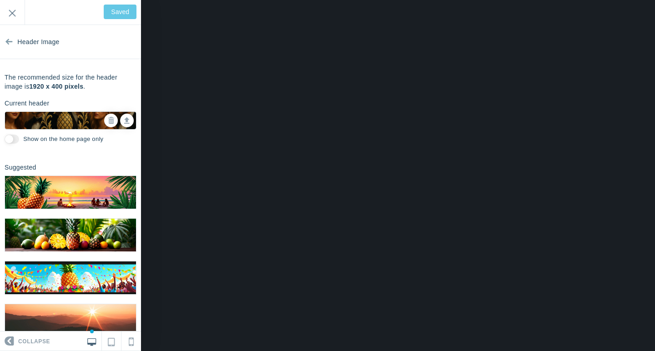
type input "Save"
